Goal: Communication & Community: Participate in discussion

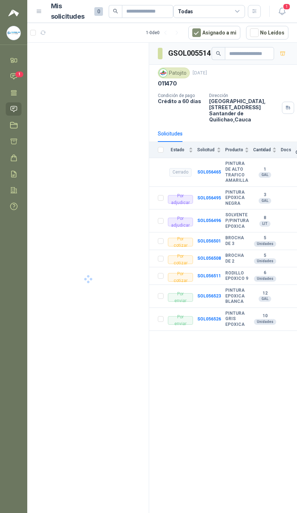
click at [11, 72] on link "Chat 1" at bounding box center [14, 76] width 16 height 13
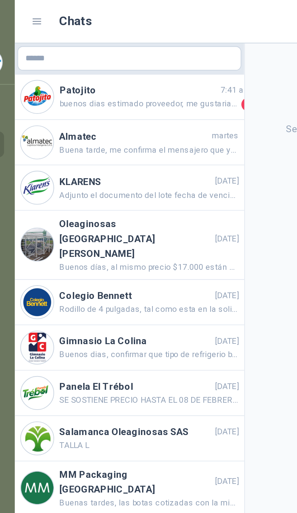
click at [106, 53] on span "buenos dias estimado proveedor, me gustaria saber si es posible entregar el ped…" at bounding box center [98, 55] width 95 height 7
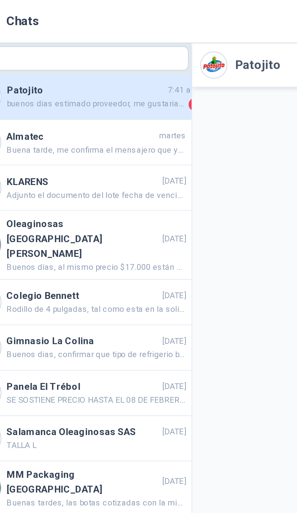
click at [77, 56] on span "buenos dias estimado proveedor, me gustaria saber si es posible entregar el ped…" at bounding box center [98, 55] width 95 height 7
click at [74, 48] on h4 "Patojito" at bounding box center [93, 48] width 84 height 8
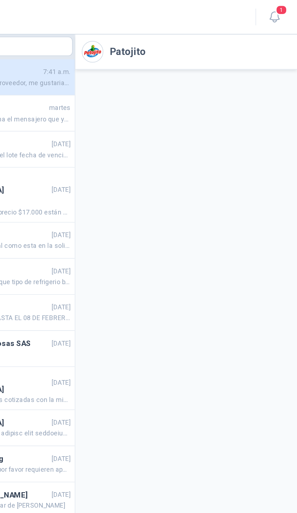
click at [279, 9] on icon "button" at bounding box center [282, 11] width 6 height 7
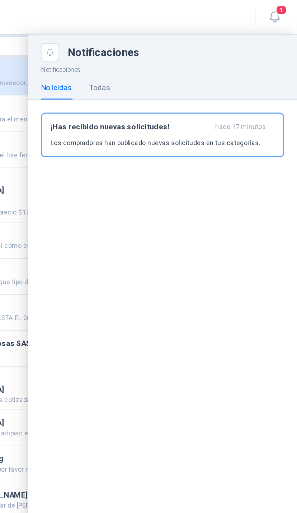
click at [158, 50] on div "Todas" at bounding box center [165, 58] width 14 height 17
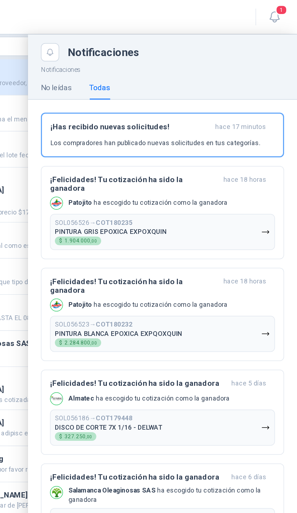
click at [159, 128] on div "¡Felicidades! Tu cotización ha sido la ganadora hace 18 horas [PERSON_NAME] ha …" at bounding box center [207, 142] width 150 height 50
